Goal: Transaction & Acquisition: Purchase product/service

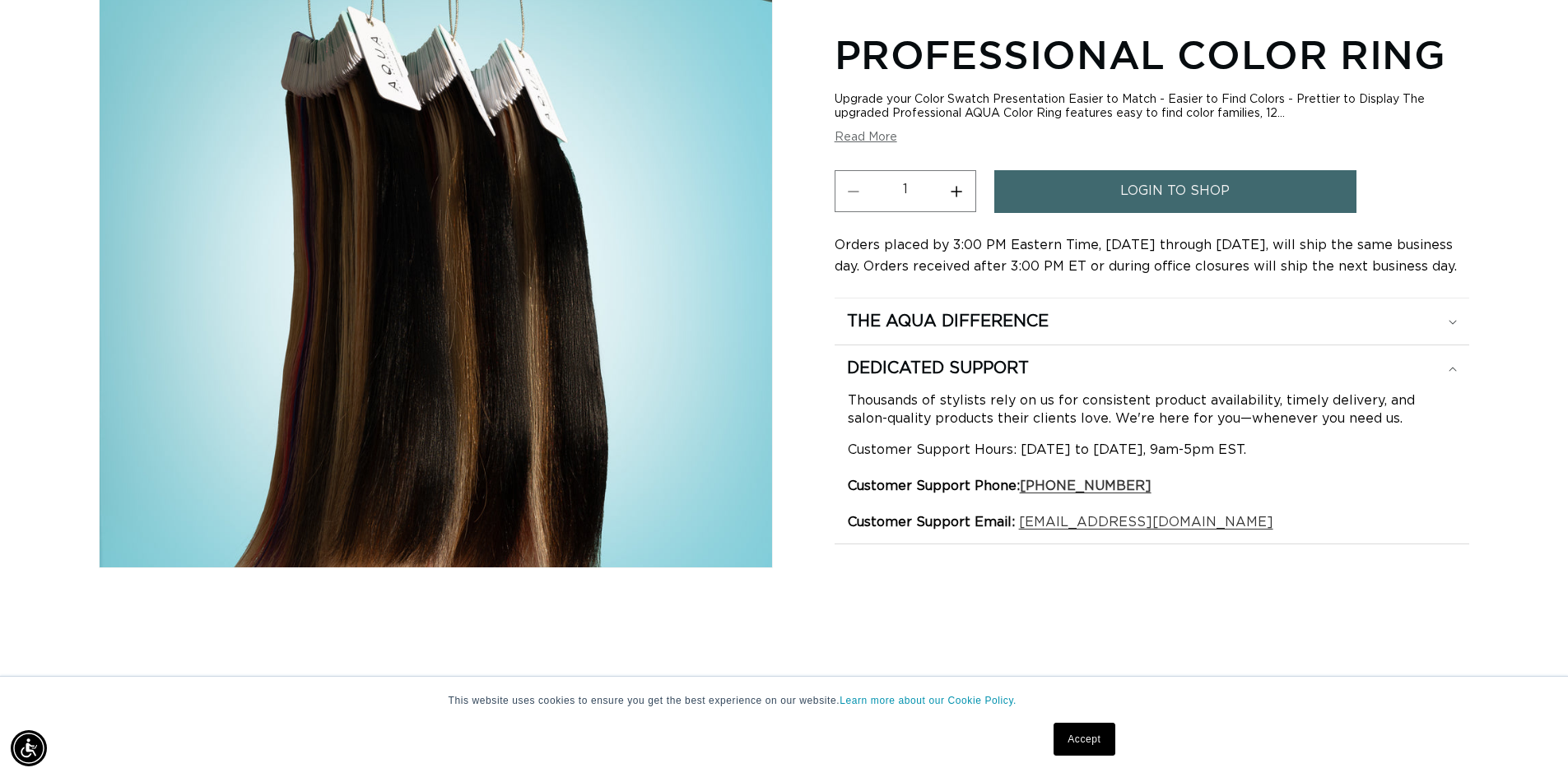
scroll to position [165, 0]
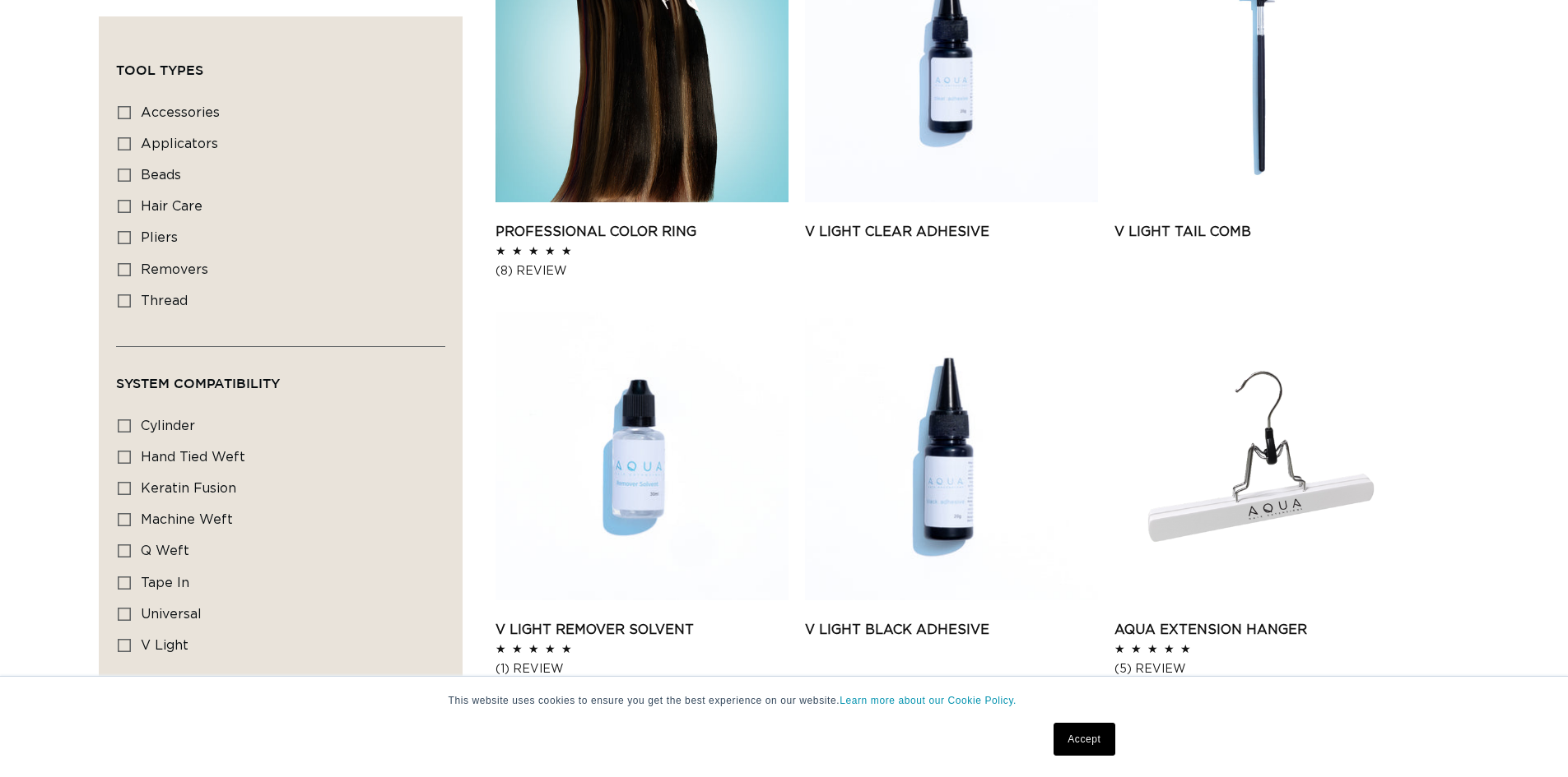
scroll to position [329, 0]
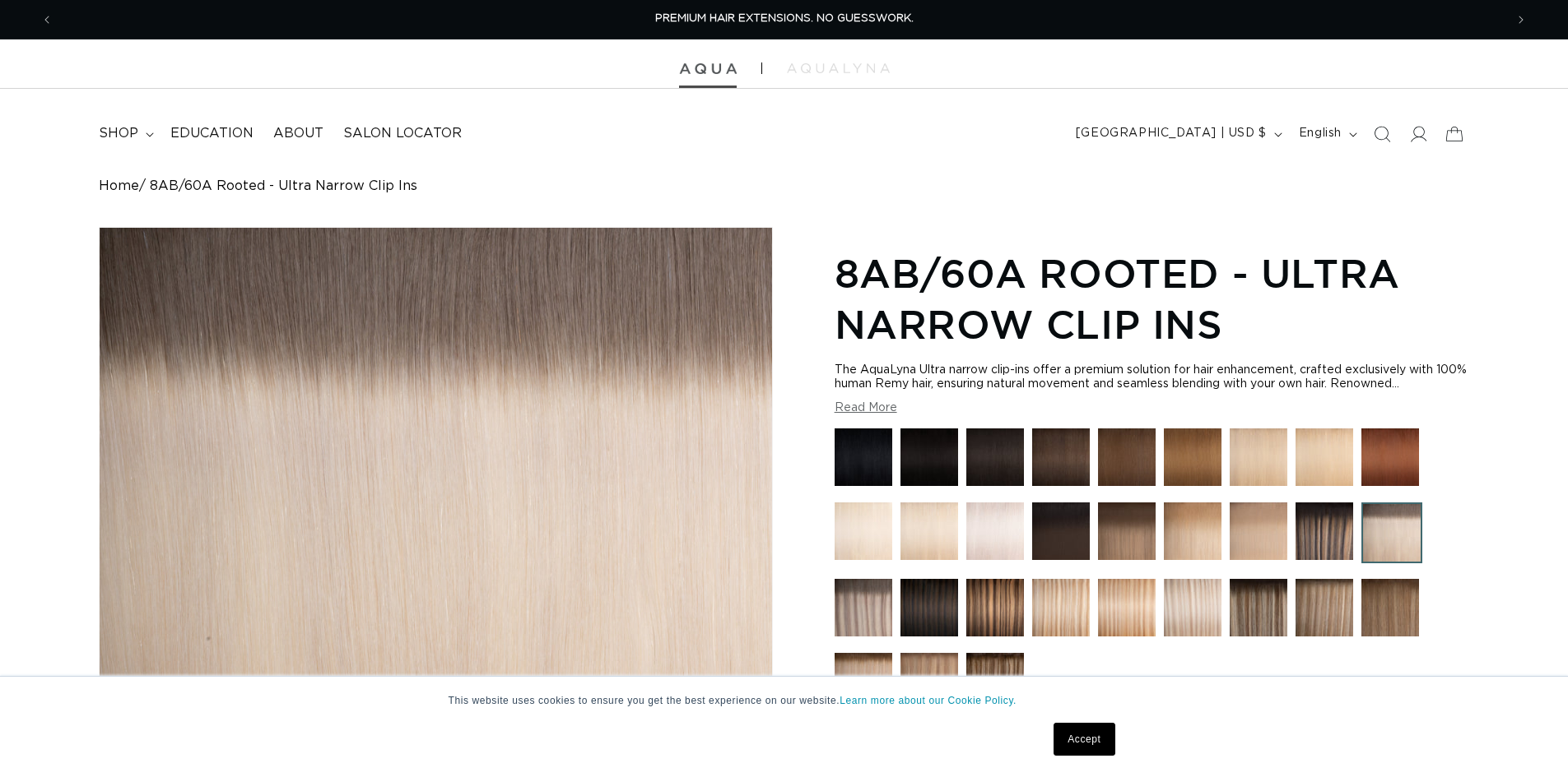
click at [692, 73] on img at bounding box center [708, 69] width 58 height 11
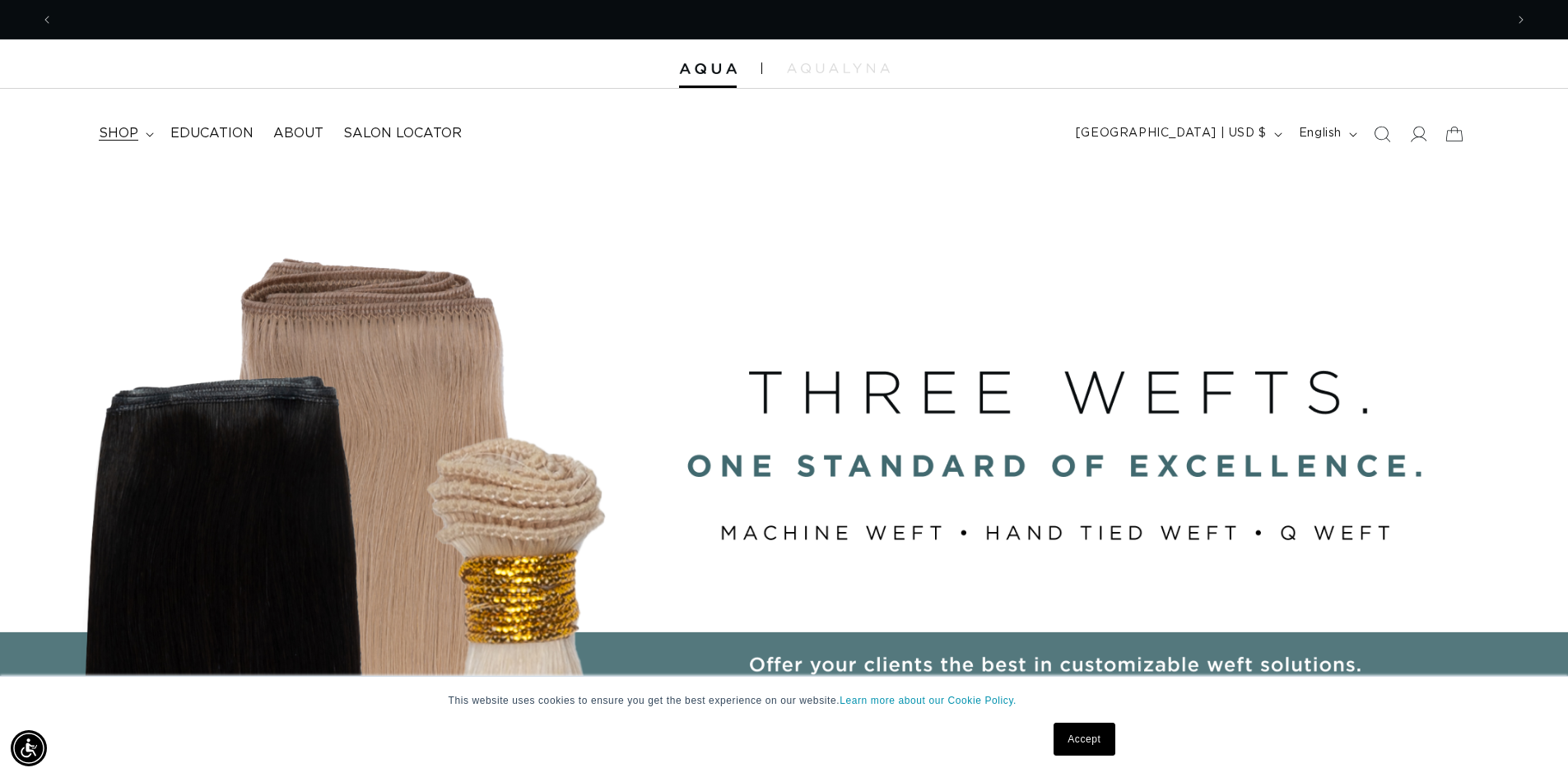
scroll to position [0, 2873]
click at [138, 142] on span "shop" at bounding box center [118, 133] width 39 height 17
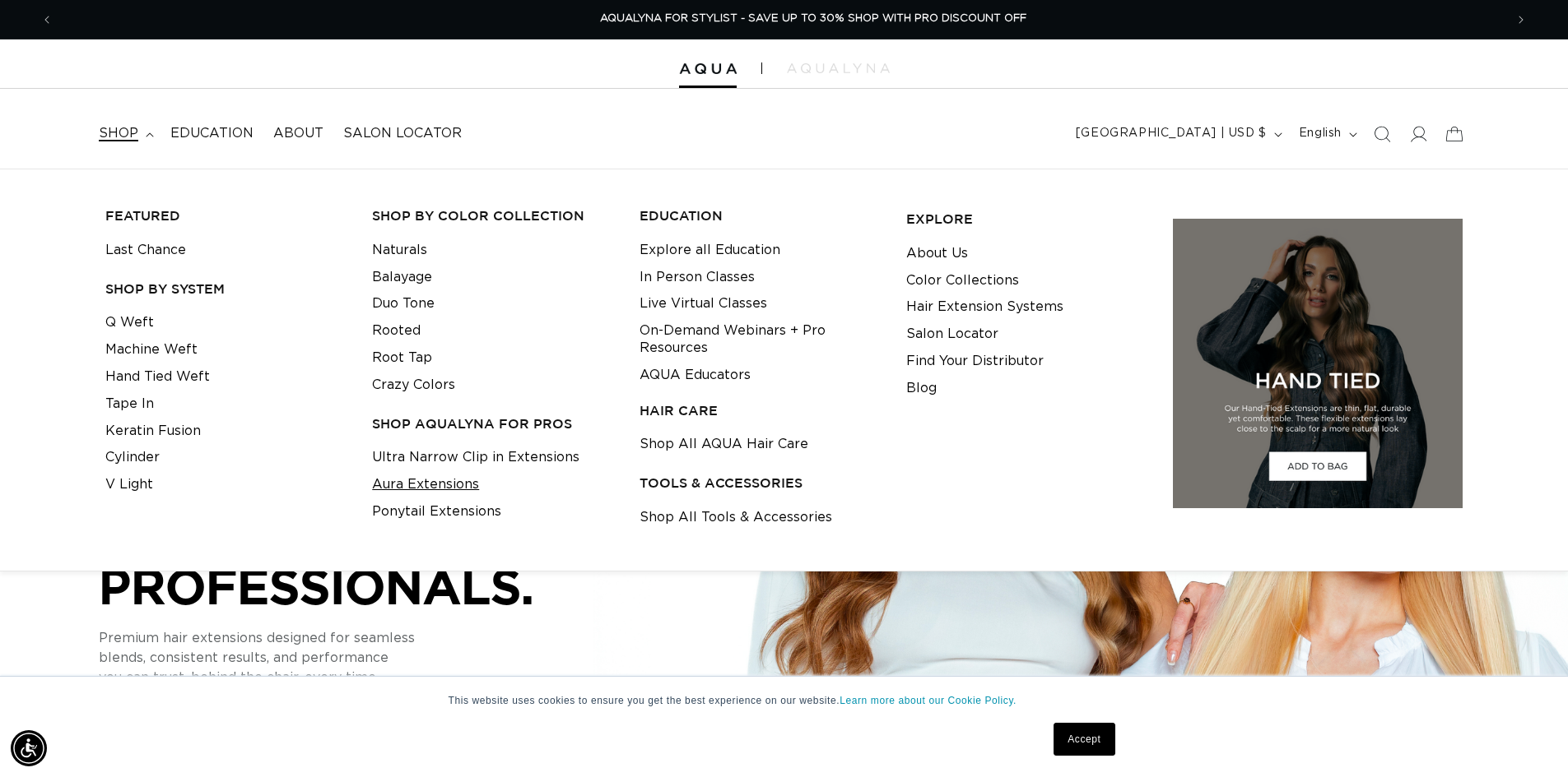
click at [442, 499] on link "Aura Extensions" at bounding box center [425, 484] width 107 height 27
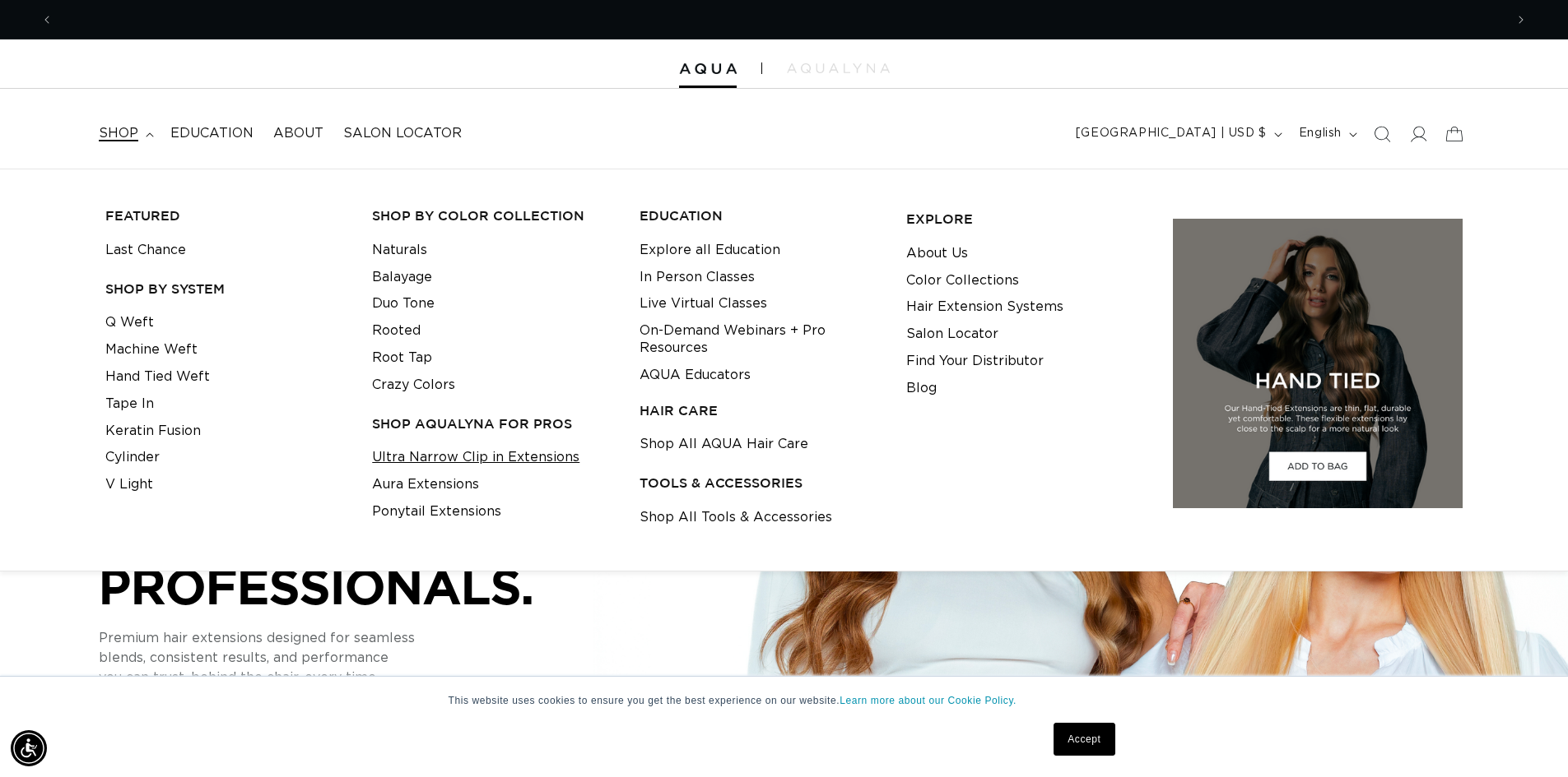
scroll to position [0, 0]
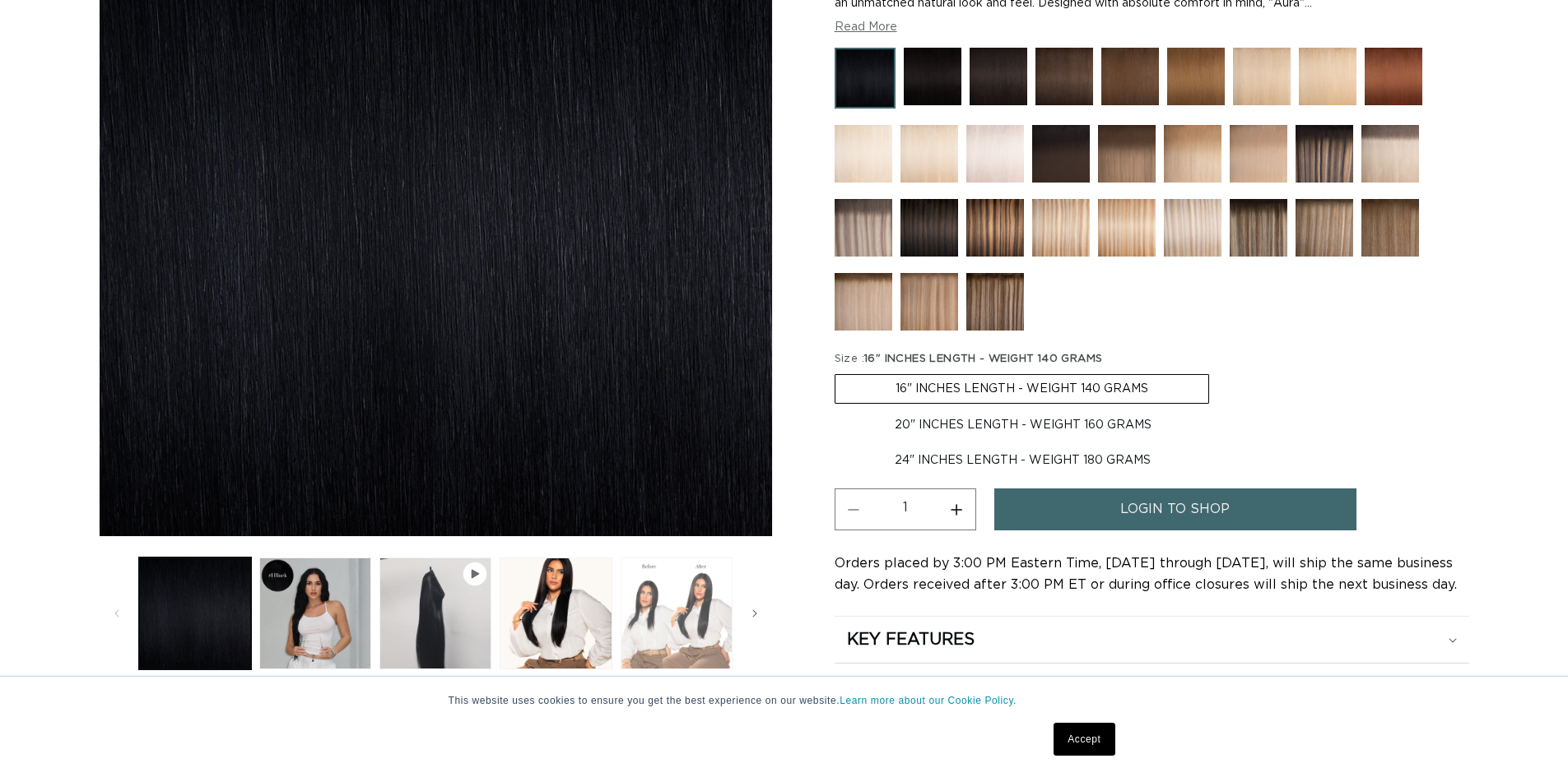
click at [702, 622] on button "Load image 4 in gallery view" at bounding box center [676, 613] width 112 height 112
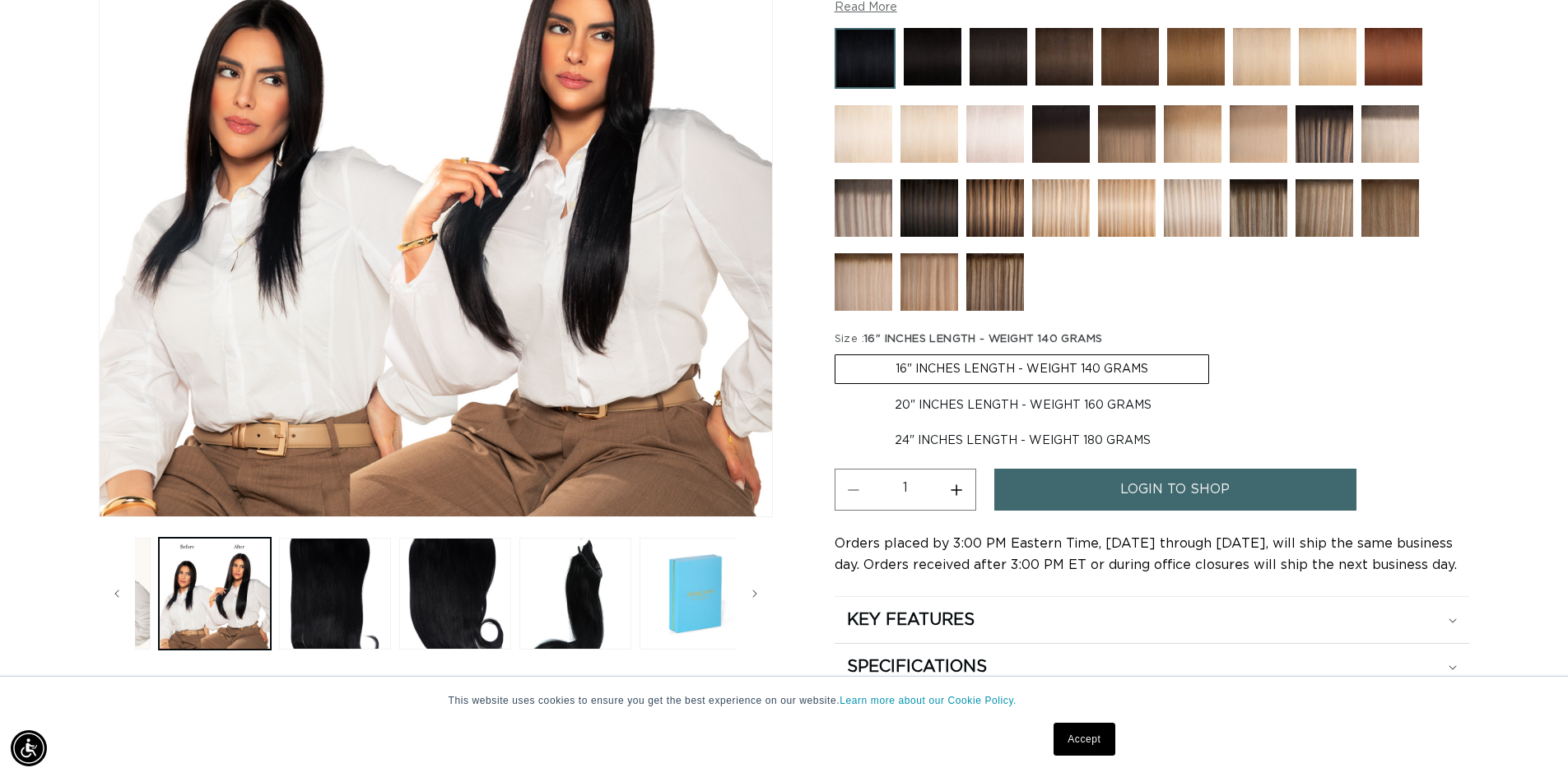
scroll to position [493, 0]
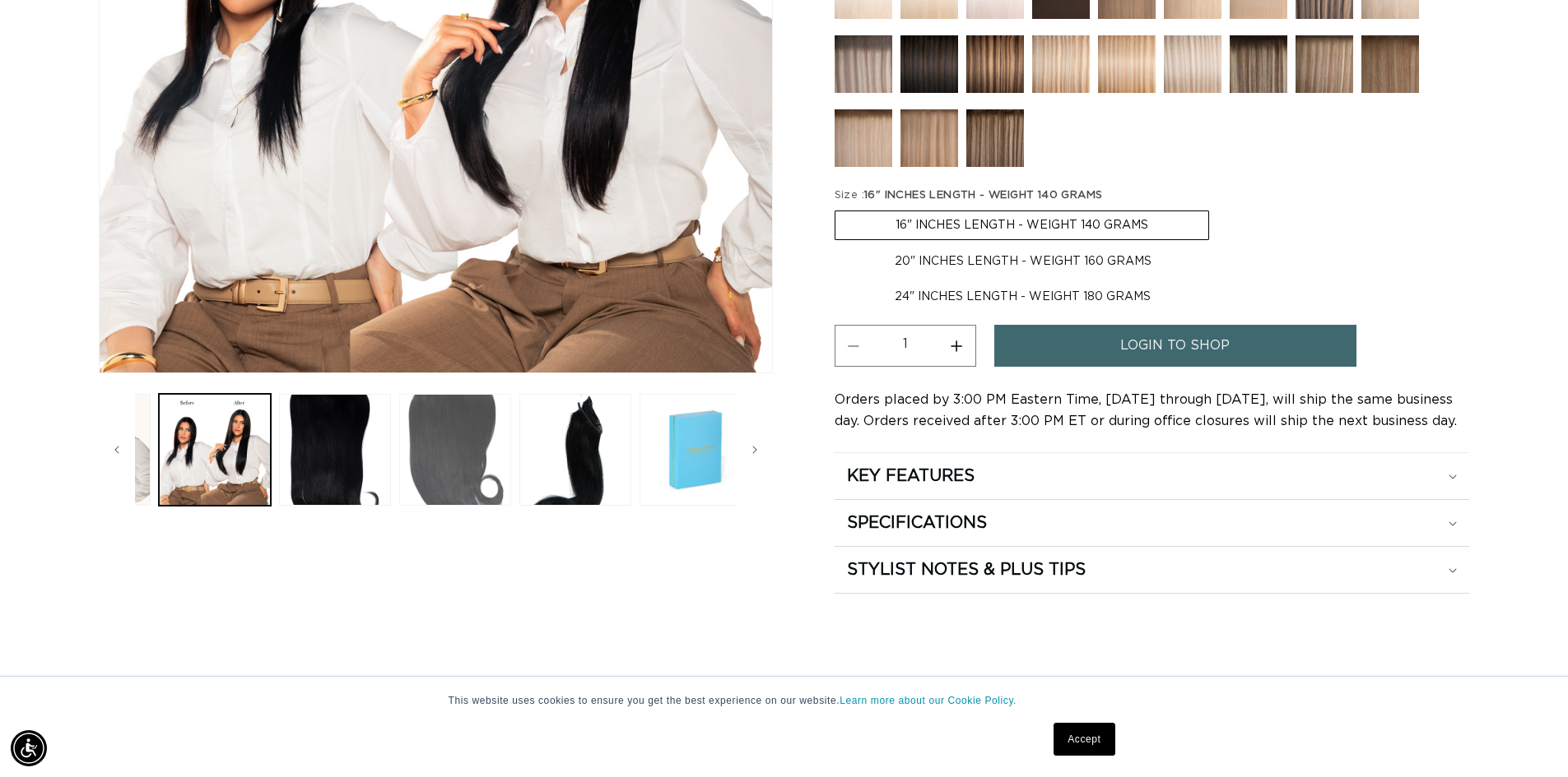
click at [479, 481] on button "Load image 6 in gallery view" at bounding box center [455, 450] width 112 height 112
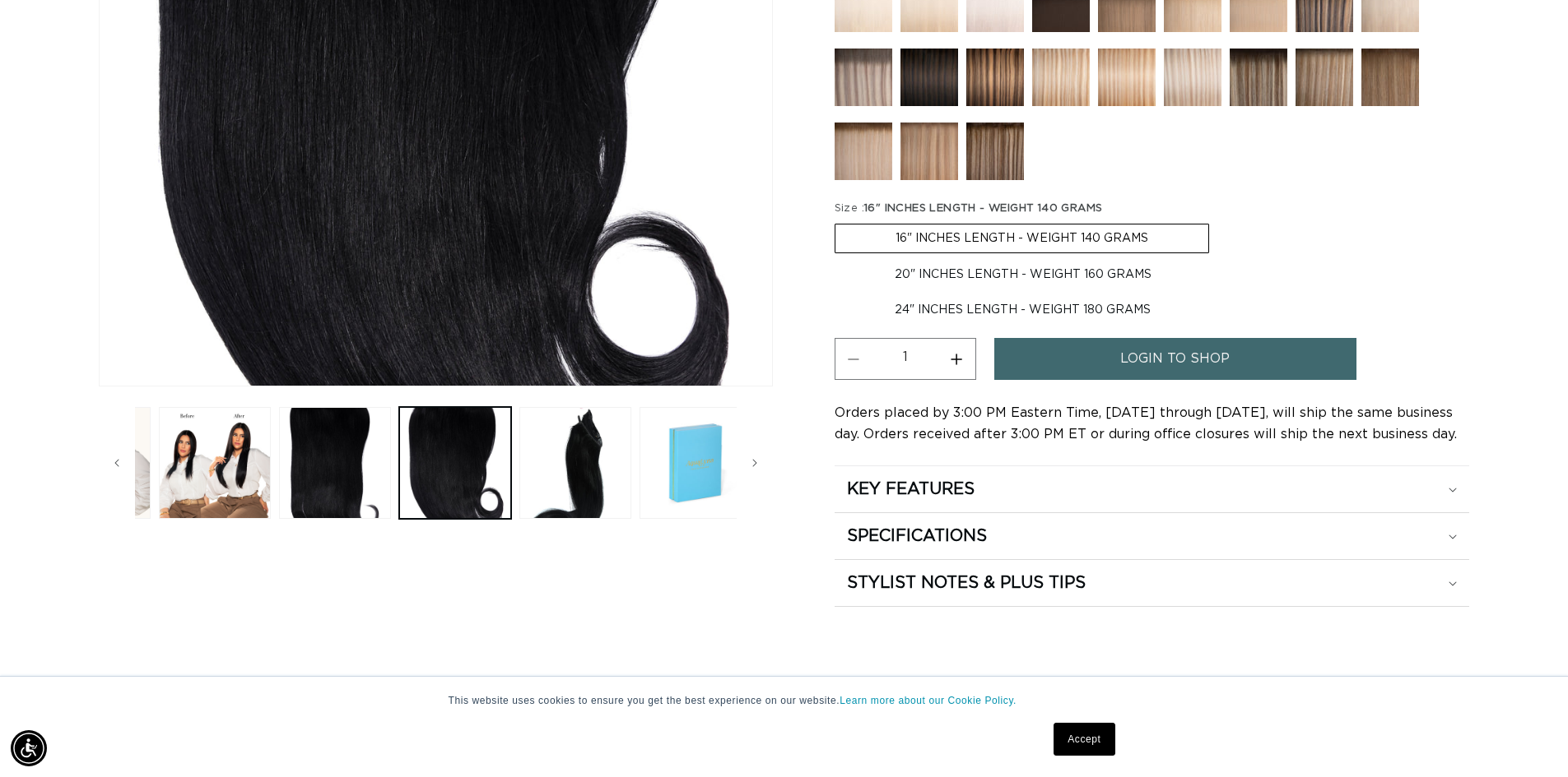
scroll to position [658, 0]
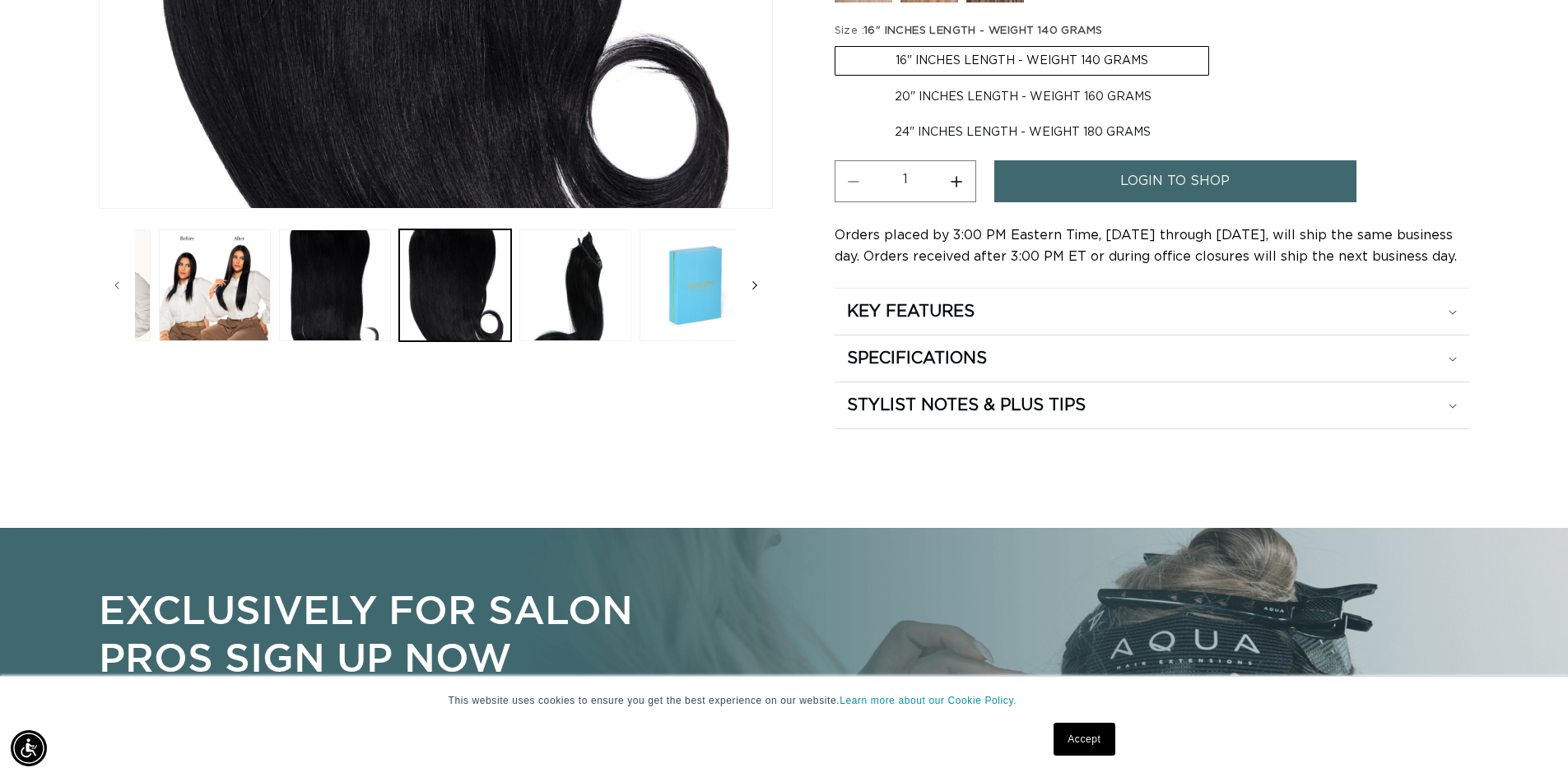
click at [747, 294] on span "Slide right" at bounding box center [754, 285] width 17 height 17
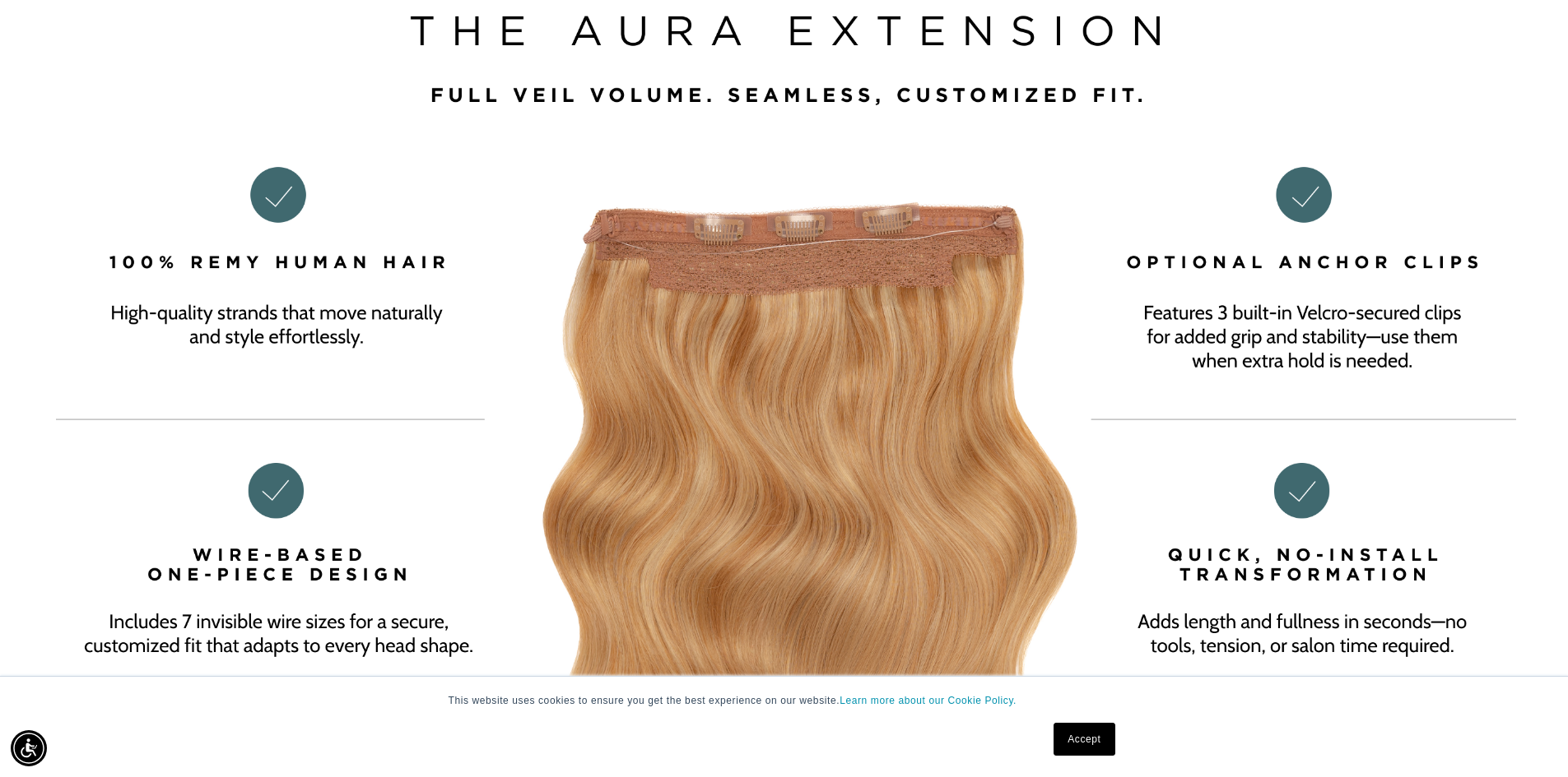
scroll to position [0, 2873]
